Goal: Task Accomplishment & Management: Complete application form

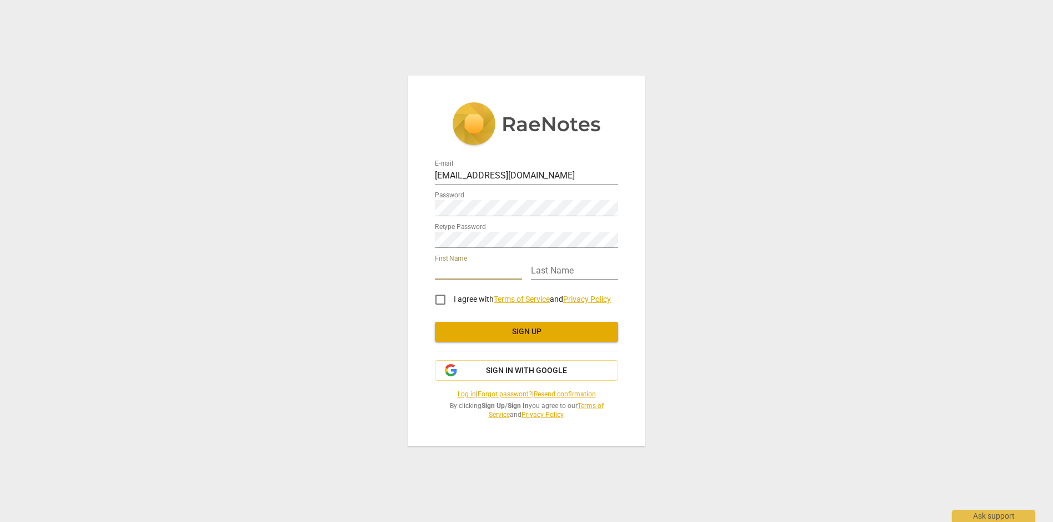
click at [513, 267] on input "text" at bounding box center [478, 271] width 87 height 16
type input "[PERSON_NAME]"
click at [562, 273] on input "text" at bounding box center [574, 271] width 87 height 16
type input "Good"
click at [438, 301] on input "I agree with Terms of Service and Privacy Policy" at bounding box center [440, 299] width 27 height 27
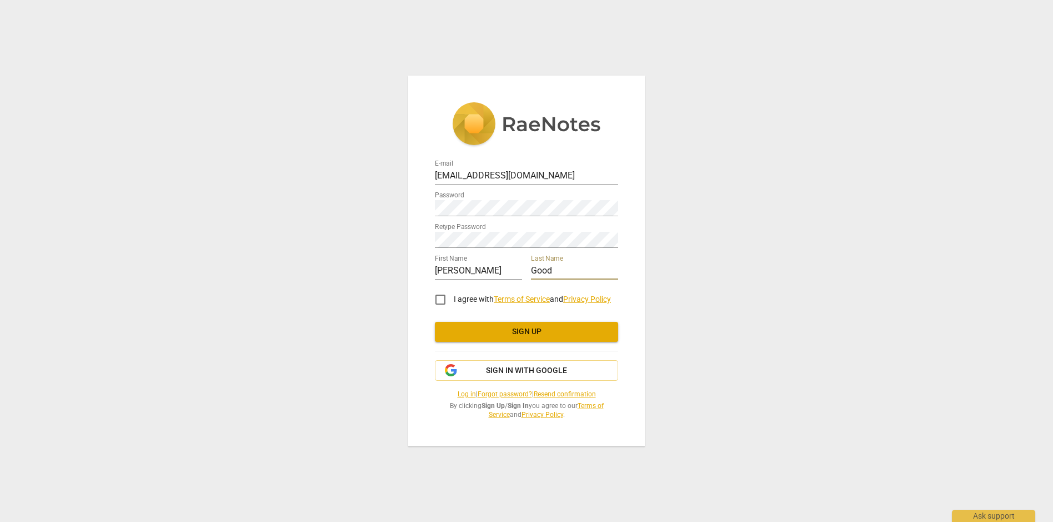
checkbox input "true"
click at [464, 333] on span "Sign up" at bounding box center [527, 331] width 166 height 11
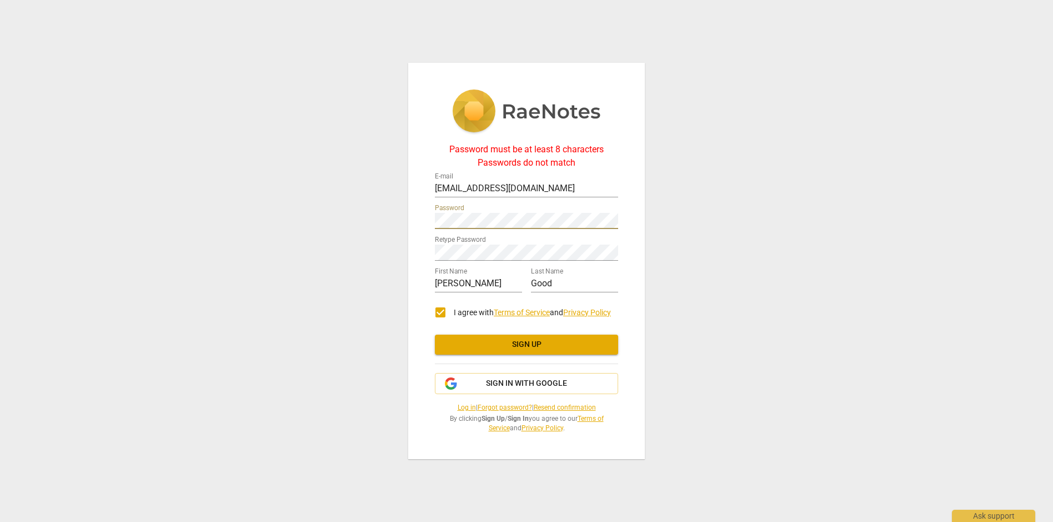
click at [360, 221] on div "Password must be at least 8 characters Passwords do not match E-mail [EMAIL_ADD…" at bounding box center [526, 261] width 1053 height 522
click at [423, 248] on div "Password must be at least 8 characters Passwords do not match E-mail [EMAIL_ADD…" at bounding box center [526, 261] width 237 height 396
click at [535, 336] on button "Sign up" at bounding box center [526, 344] width 183 height 20
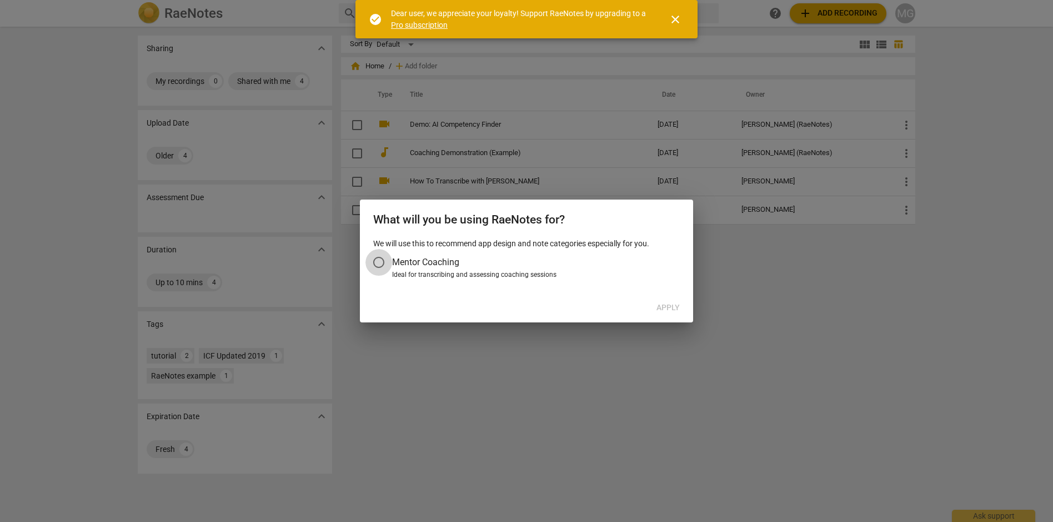
click at [386, 262] on input "Mentor Coaching" at bounding box center [379, 262] width 27 height 27
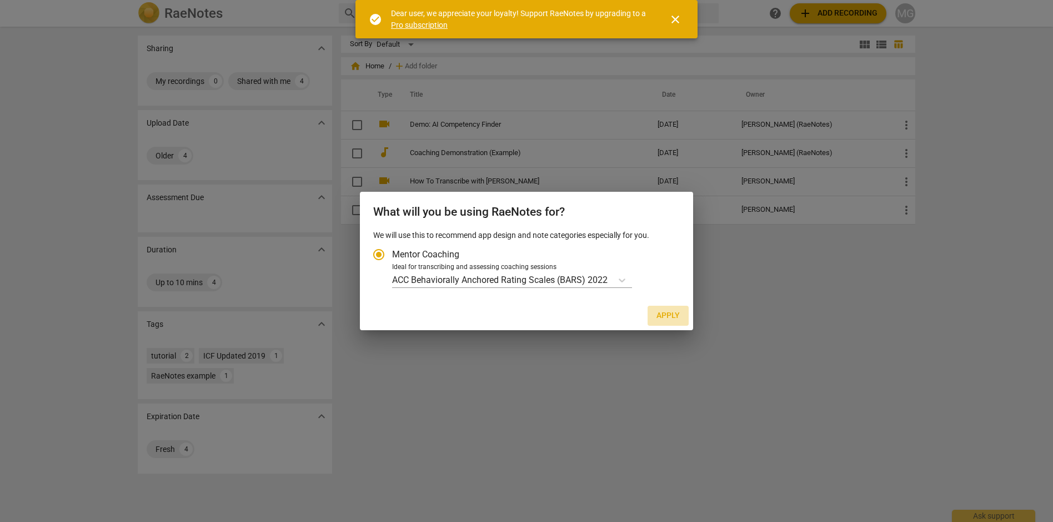
click at [663, 311] on span "Apply" at bounding box center [668, 315] width 23 height 11
radio input "false"
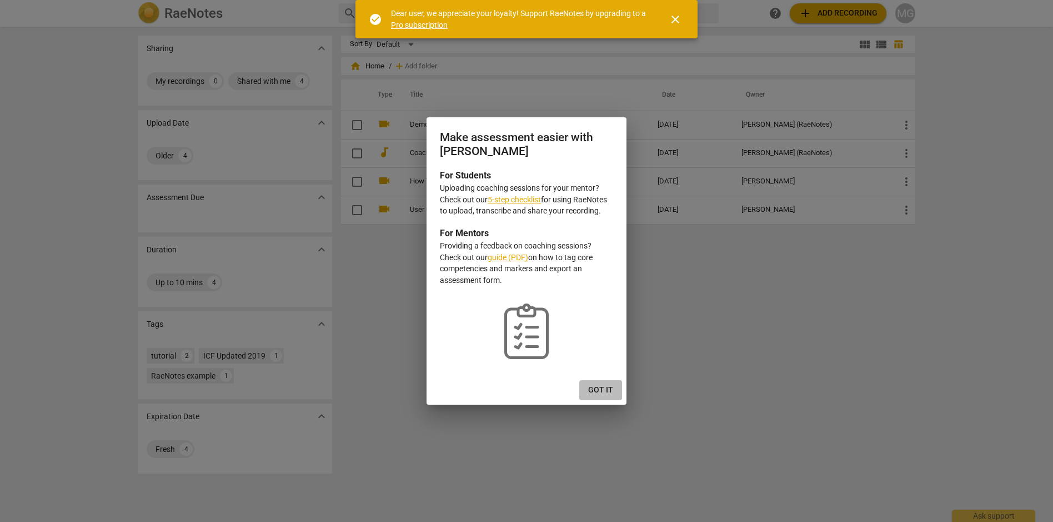
click at [607, 390] on span "Got it" at bounding box center [600, 389] width 25 height 11
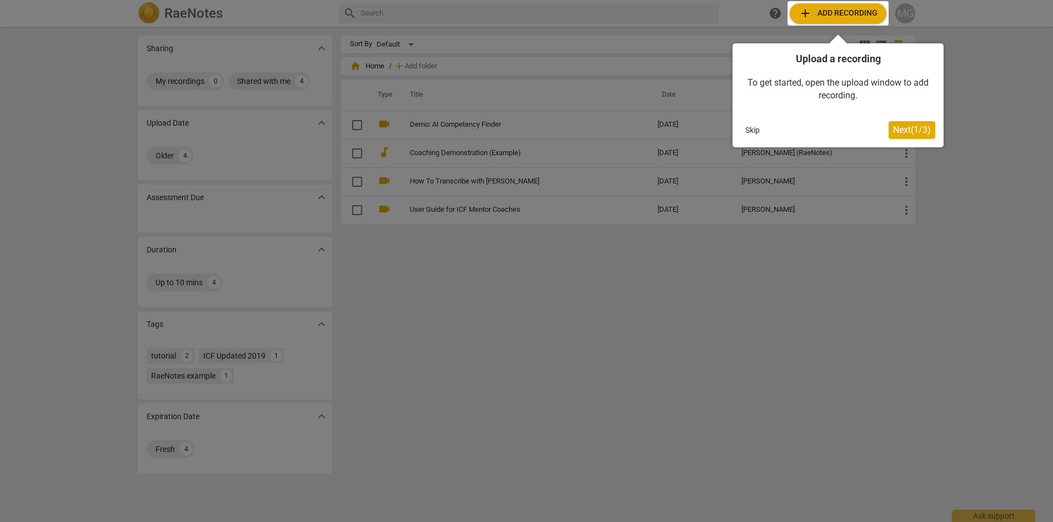
click at [899, 136] on button "Next ( 1 / 3 )" at bounding box center [912, 130] width 47 height 18
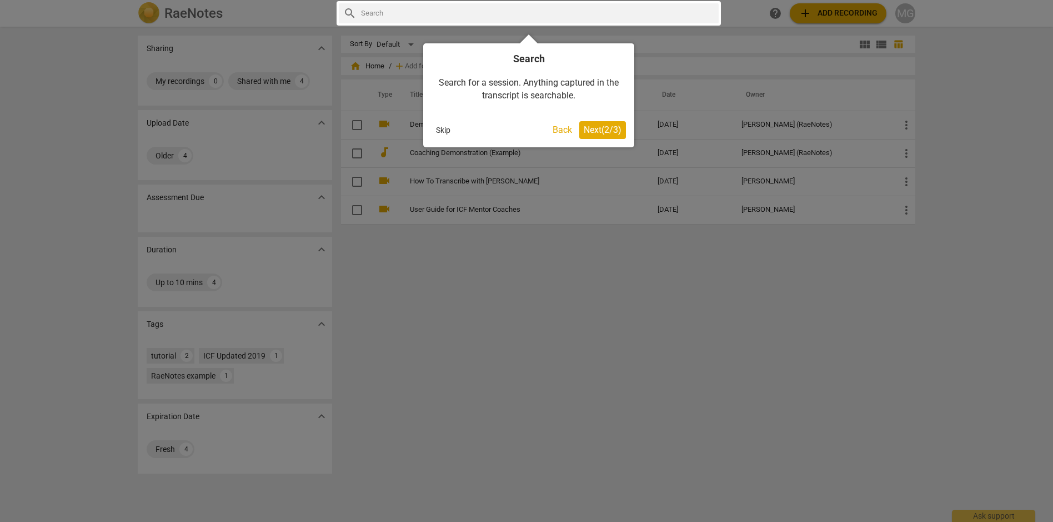
click at [591, 121] on button "Next ( 2 / 3 )" at bounding box center [602, 130] width 47 height 18
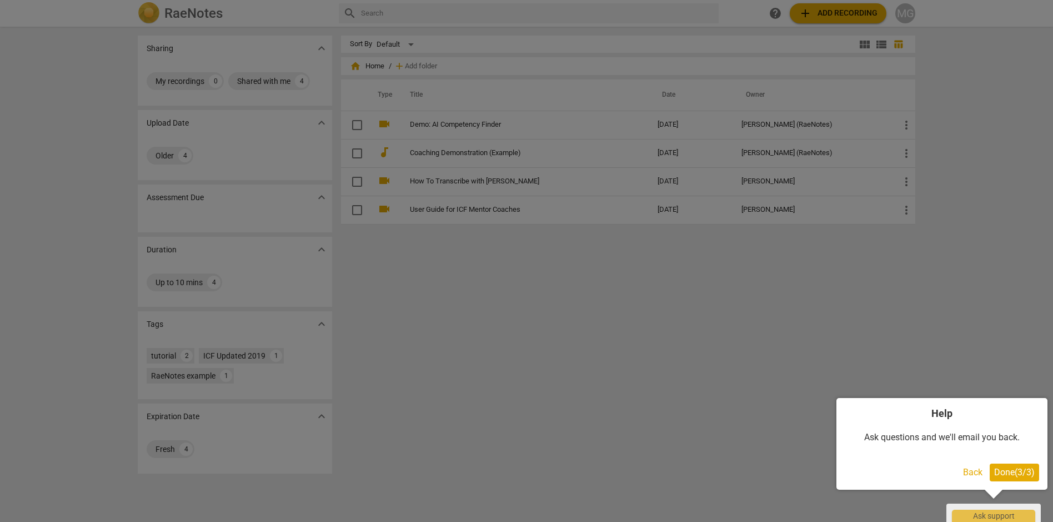
click at [1030, 478] on button "Done ( 3 / 3 )" at bounding box center [1014, 472] width 49 height 18
